Goal: Find contact information: Find contact information

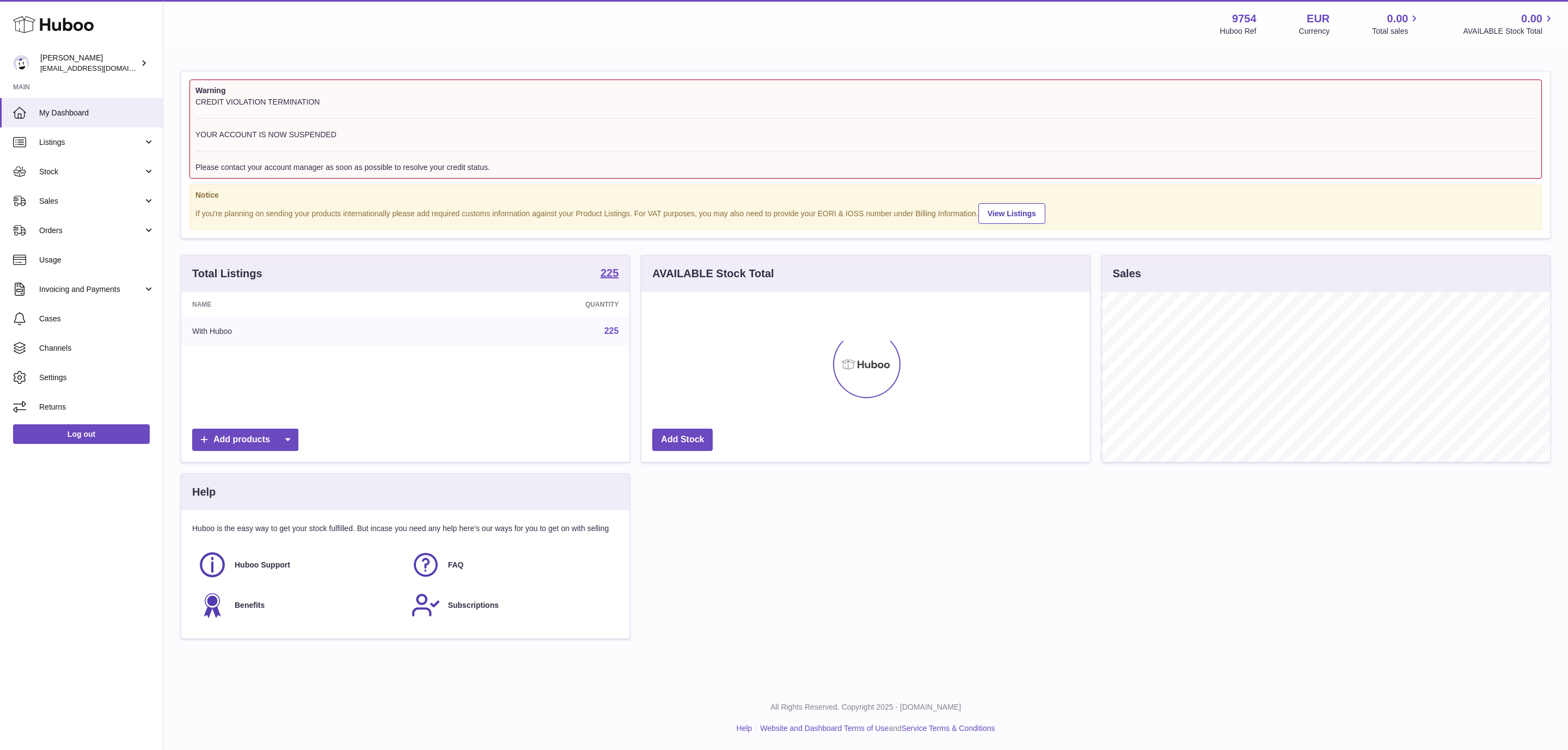
scroll to position [170, 448]
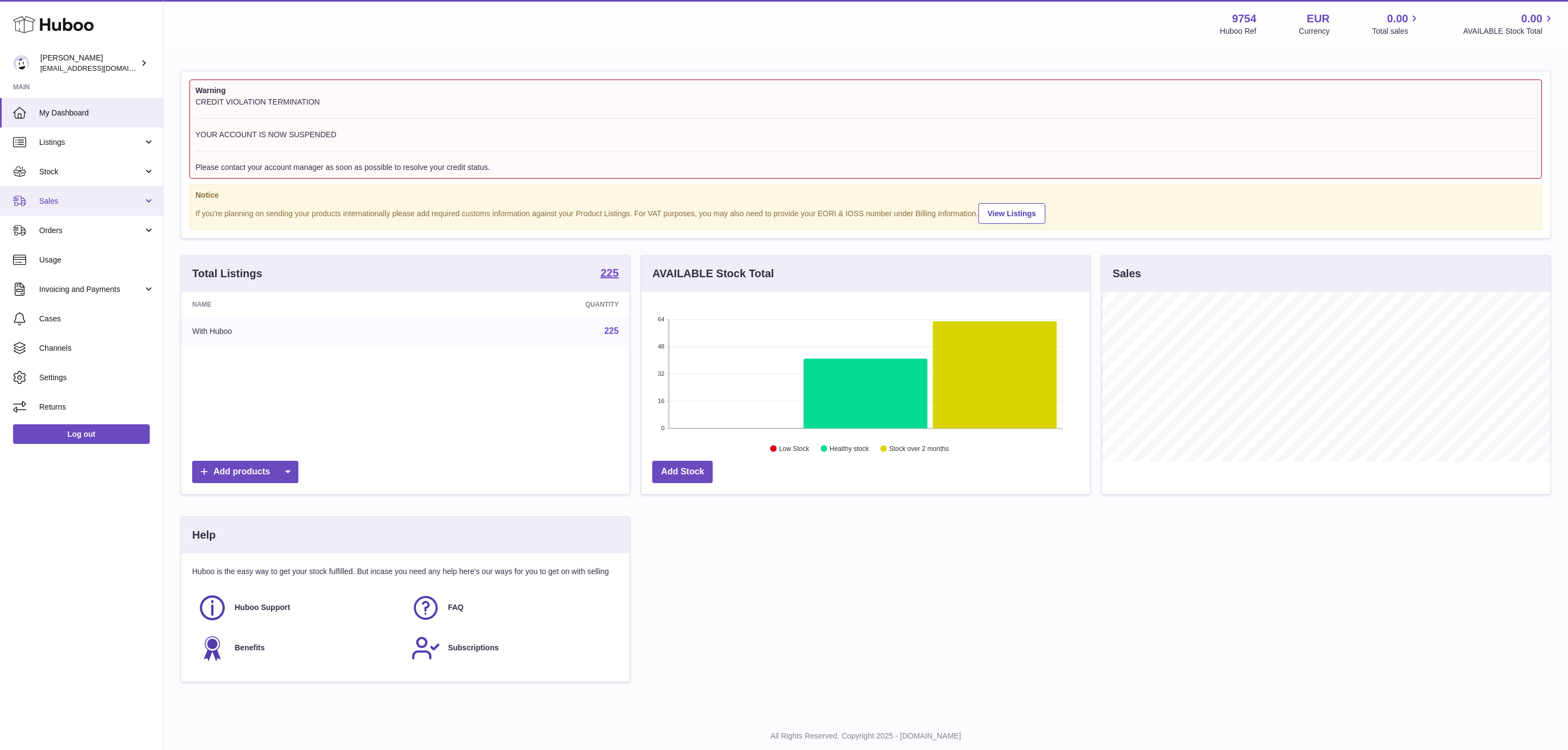
click at [79, 196] on span "Sales" at bounding box center [90, 201] width 104 height 10
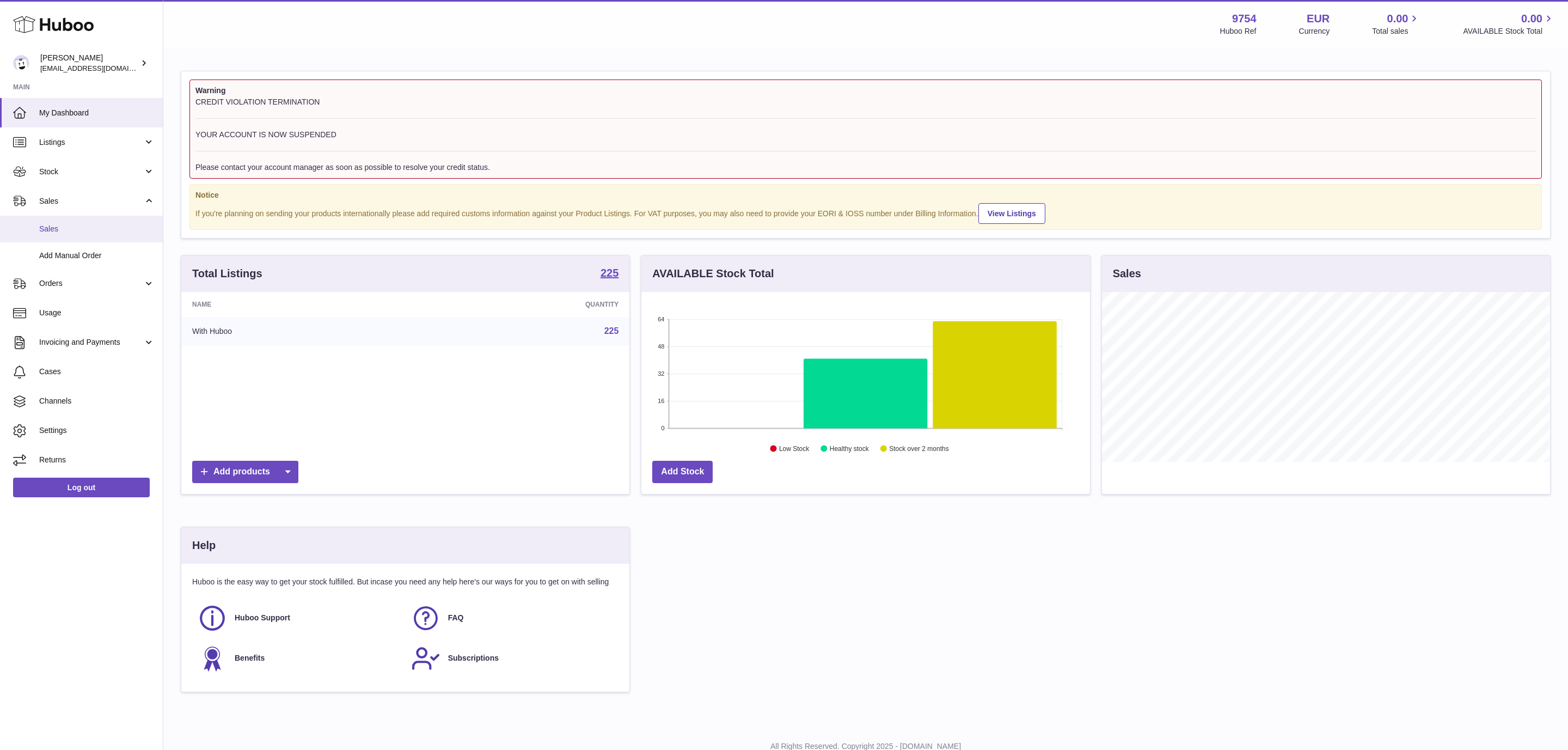
click at [67, 224] on span "Sales" at bounding box center [96, 228] width 115 height 10
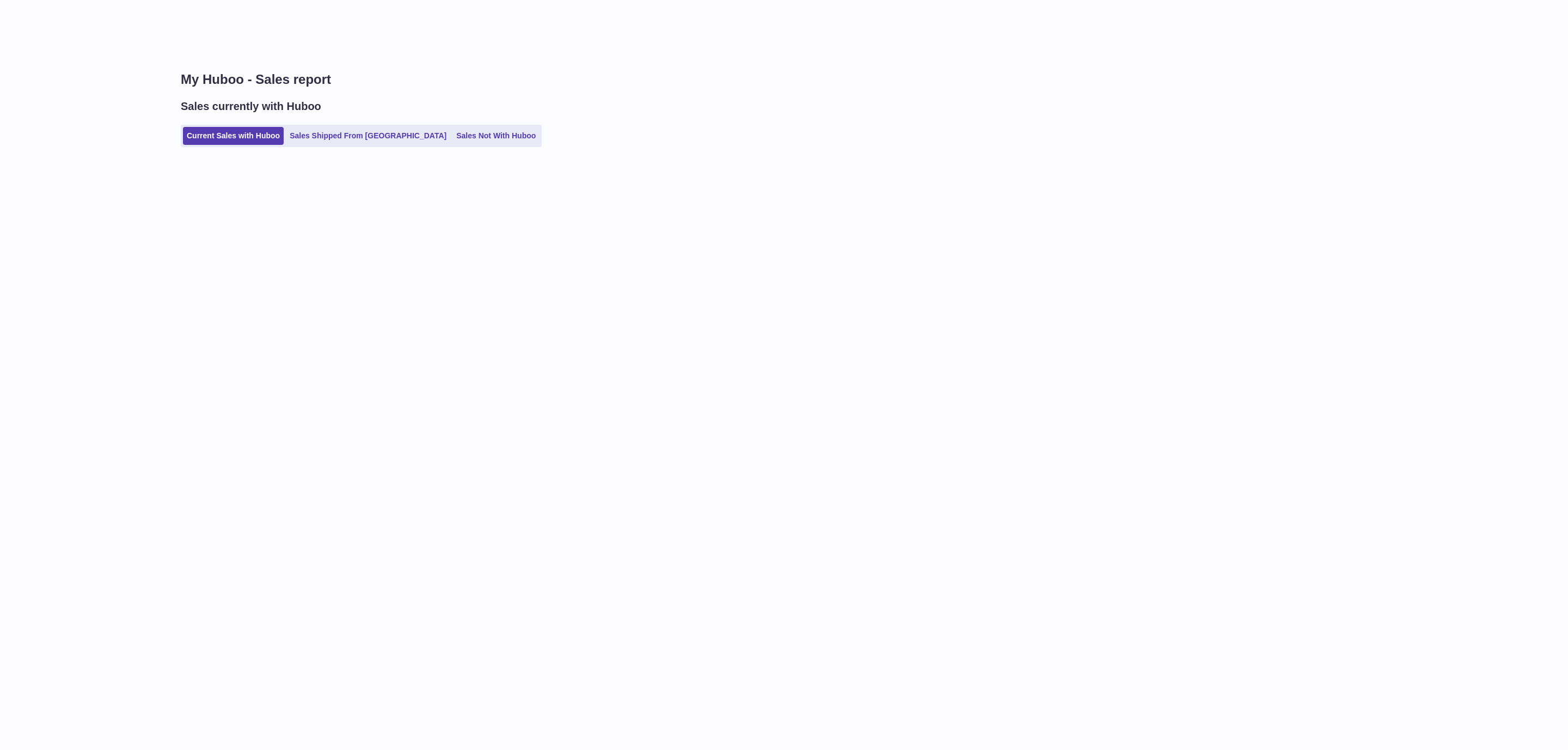
click at [368, 145] on ul "Current Sales with Huboo Sales Shipped From Huboo Sales Not With Huboo" at bounding box center [361, 136] width 361 height 22
click at [365, 140] on link "Sales Shipped From Huboo" at bounding box center [368, 136] width 165 height 18
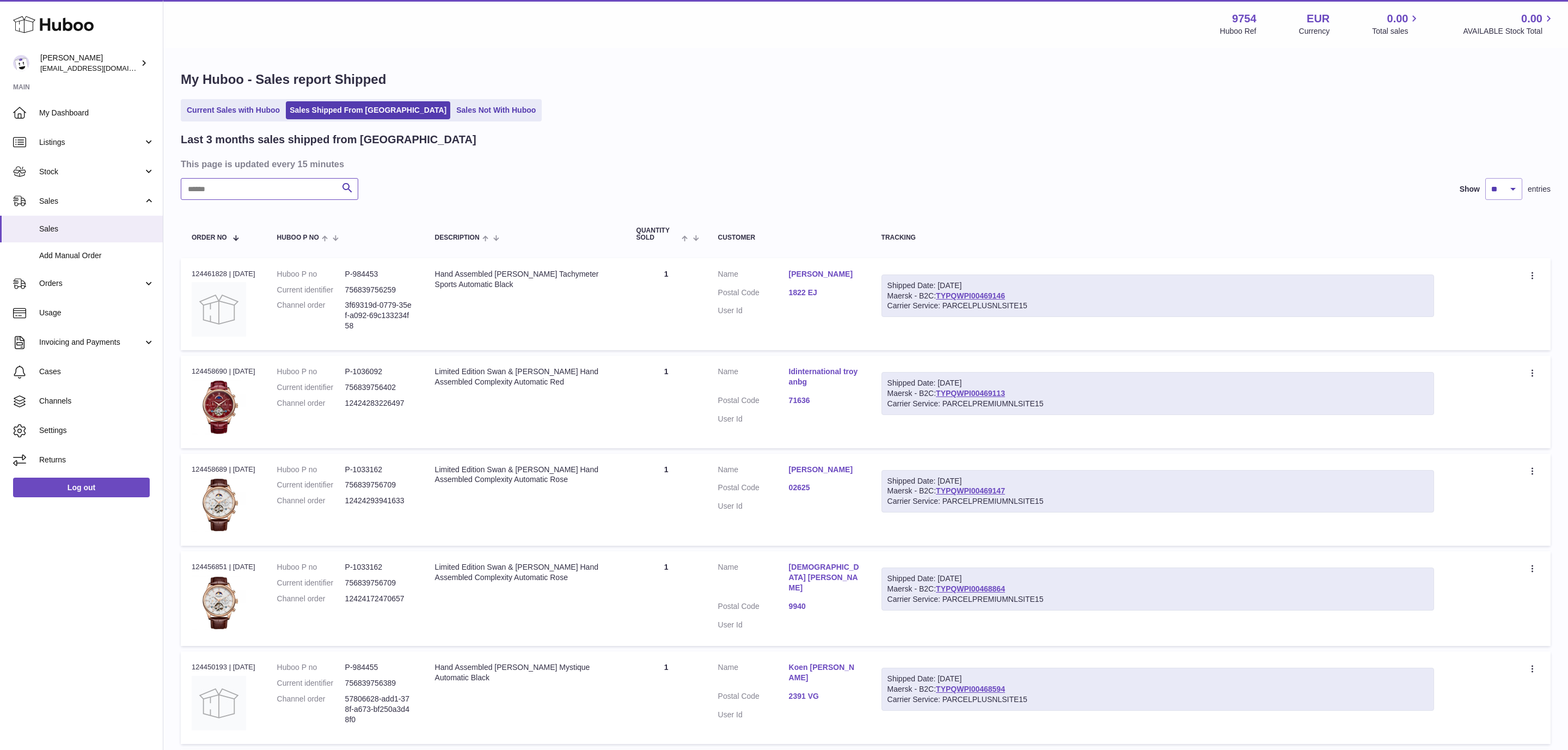
click at [325, 183] on input "text" at bounding box center [269, 189] width 178 height 22
paste input "*******"
type input "*******"
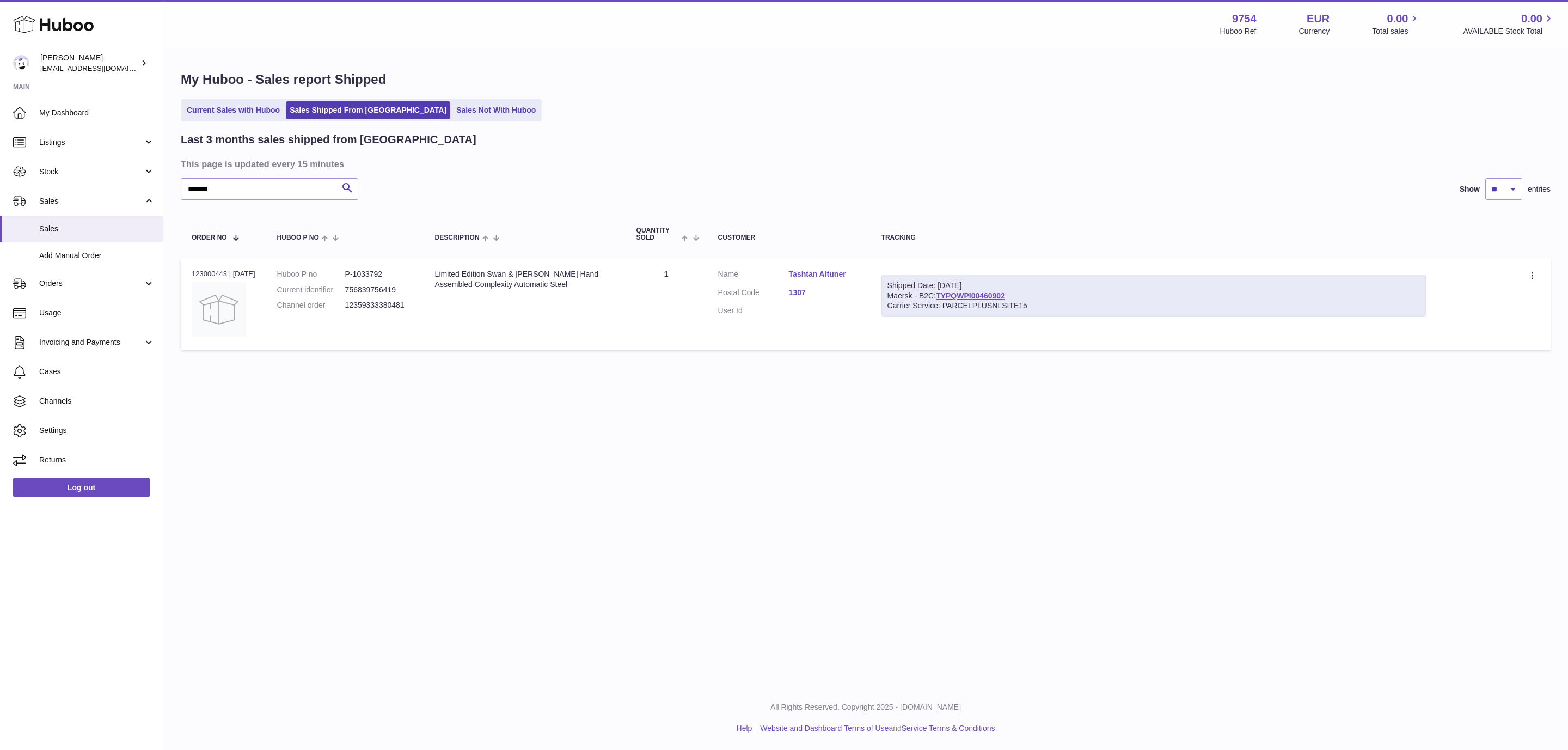
click at [841, 271] on link "Tashtan Altuner" at bounding box center [823, 274] width 71 height 10
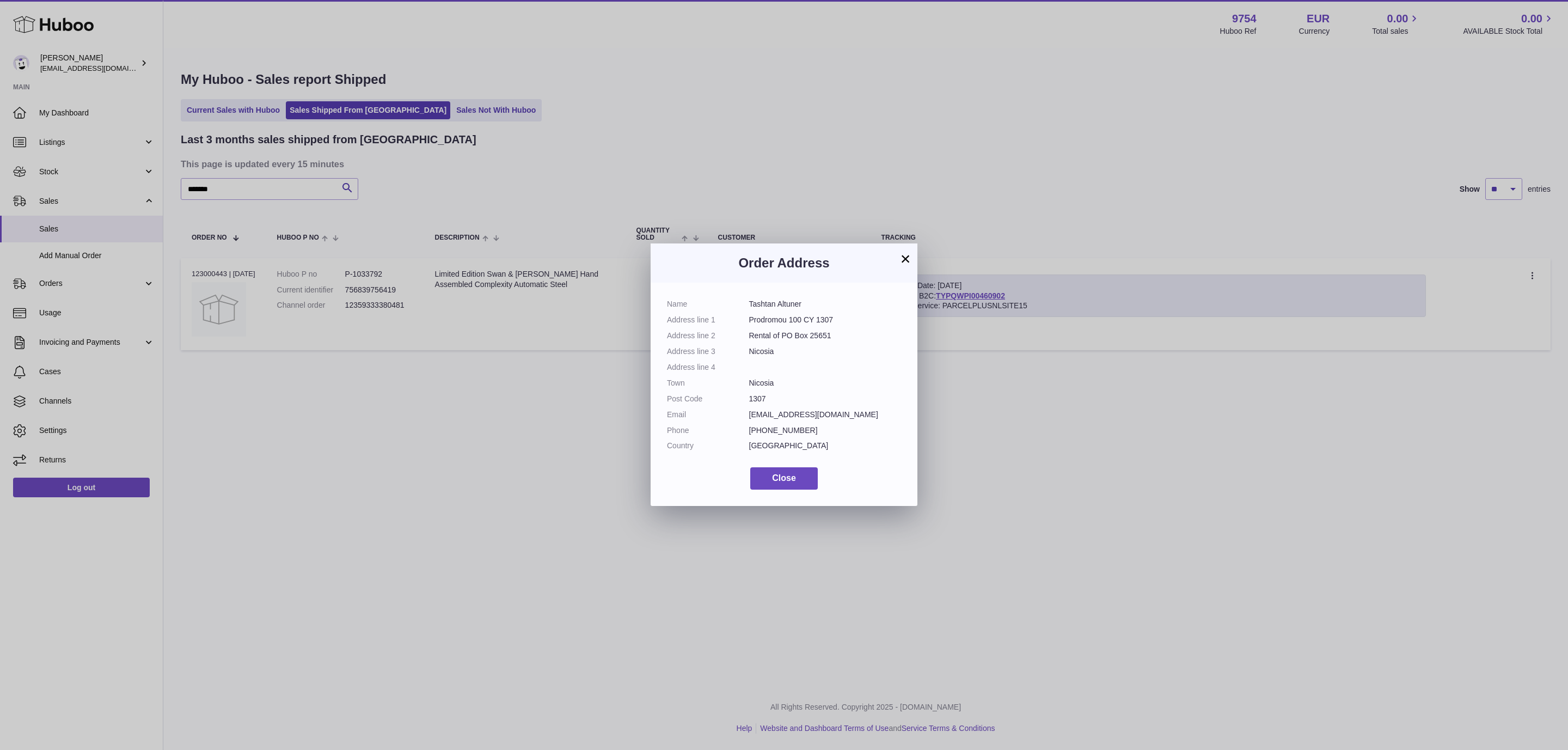
drag, startPoint x: 808, startPoint y: 434, endPoint x: 664, endPoint y: 426, distance: 144.2
click at [664, 426] on div "Name Tashtan Altuner Address line 1 Prodromou 100 CY 1307 Address line 2 Rental…" at bounding box center [784, 394] width 267 height 224
copy dl "Phone [PHONE_NUMBER]"
